Goal: Navigation & Orientation: Find specific page/section

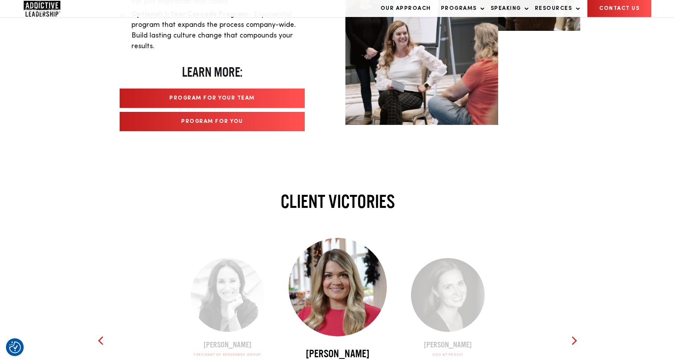
scroll to position [1664, 0]
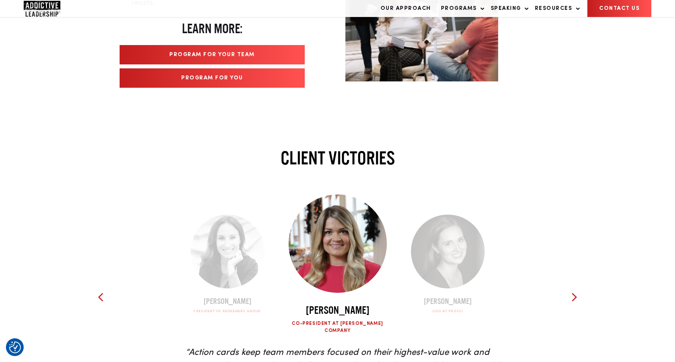
click at [292, 55] on link "Program For Your Team" at bounding box center [212, 54] width 185 height 19
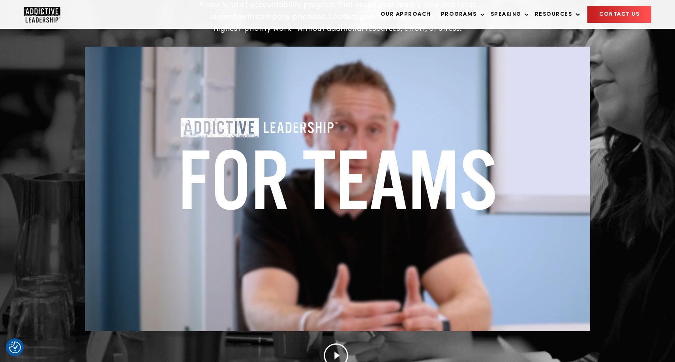
scroll to position [151, 0]
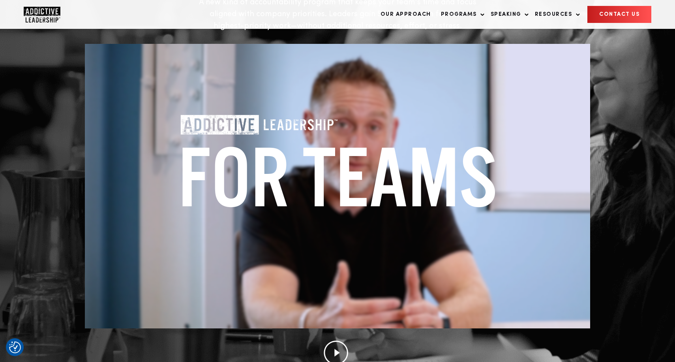
click at [47, 12] on img "Company Logo" at bounding box center [42, 15] width 37 height 16
